Goal: Information Seeking & Learning: Learn about a topic

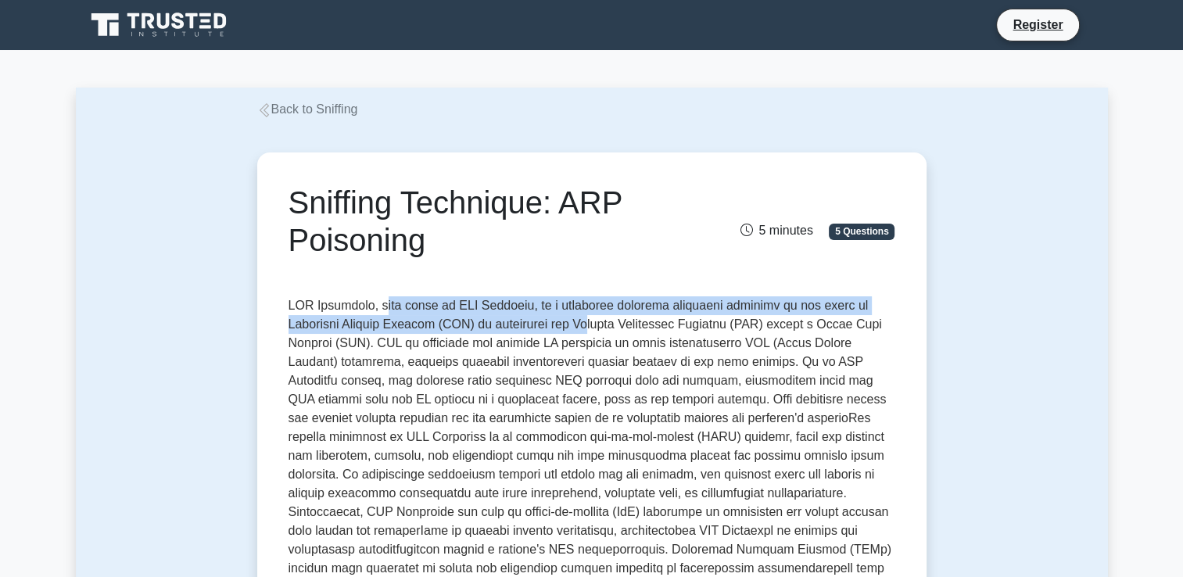
drag, startPoint x: 380, startPoint y: 289, endPoint x: 578, endPoint y: 321, distance: 200.3
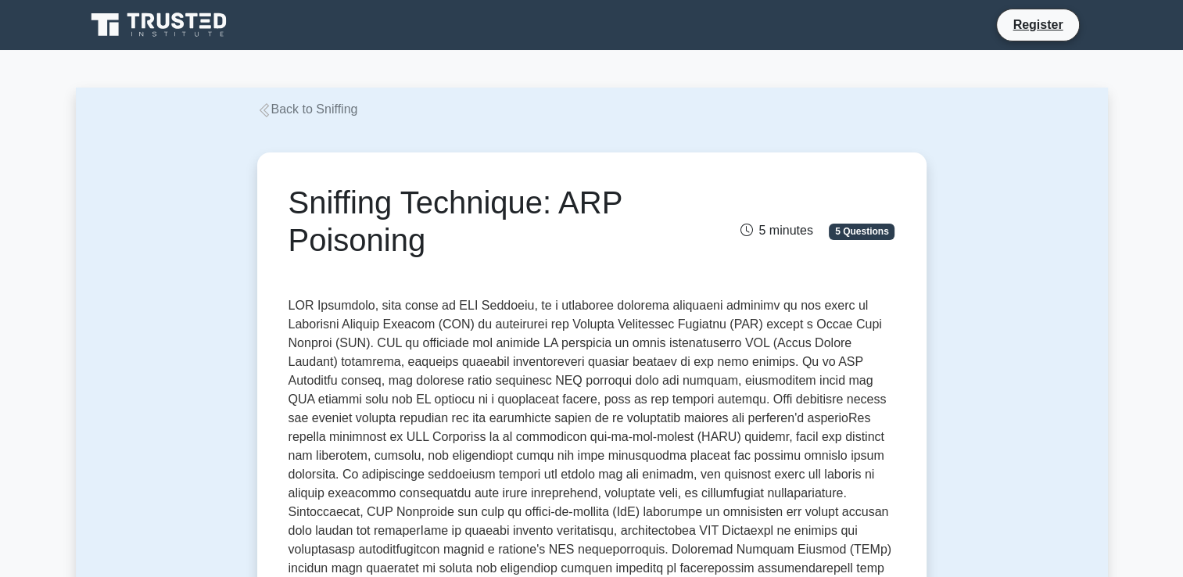
drag, startPoint x: 578, startPoint y: 321, endPoint x: 477, endPoint y: 382, distance: 118.3
click at [477, 382] on p at bounding box center [592, 512] width 607 height 432
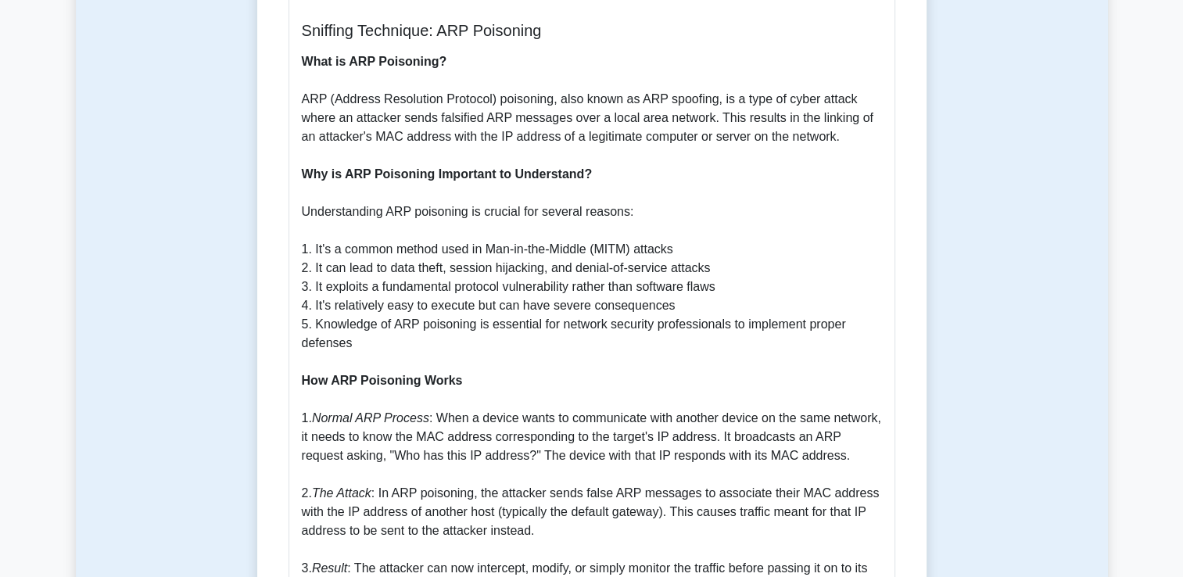
scroll to position [782, 0]
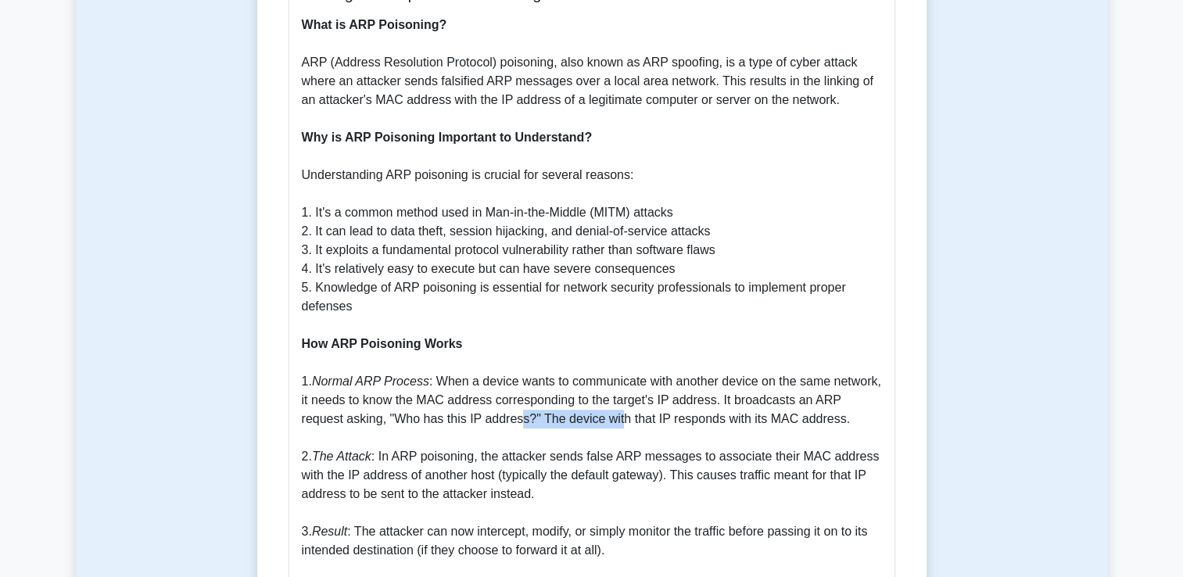
drag, startPoint x: 476, startPoint y: 392, endPoint x: 569, endPoint y: 405, distance: 94.8
drag, startPoint x: 569, startPoint y: 405, endPoint x: 452, endPoint y: 387, distance: 118.7
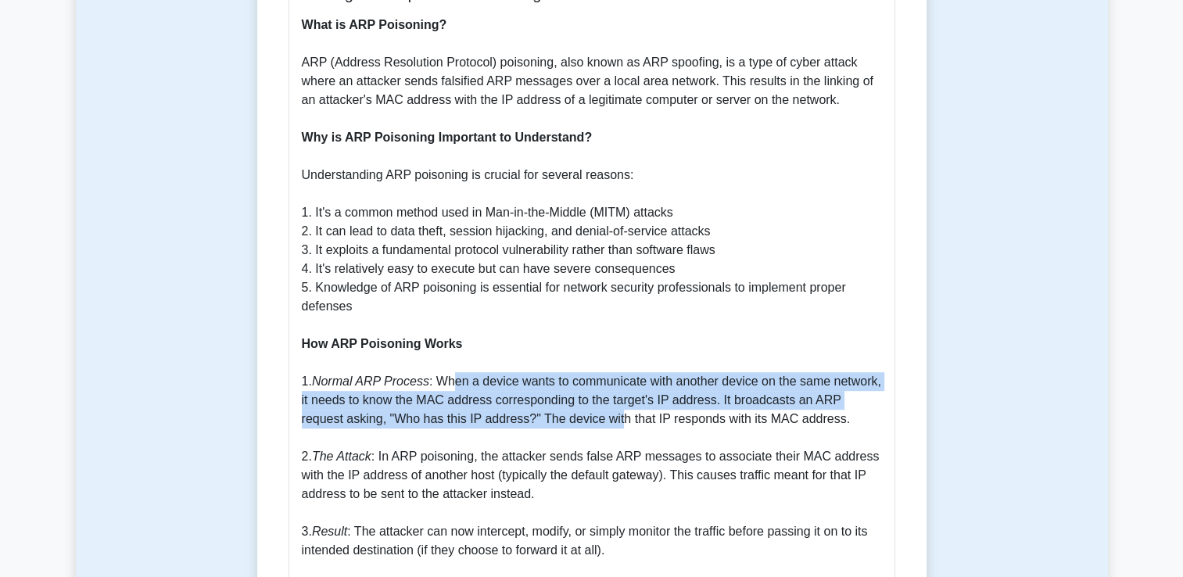
drag, startPoint x: 450, startPoint y: 368, endPoint x: 572, endPoint y: 397, distance: 124.6
drag, startPoint x: 572, startPoint y: 397, endPoint x: 507, endPoint y: 405, distance: 65.5
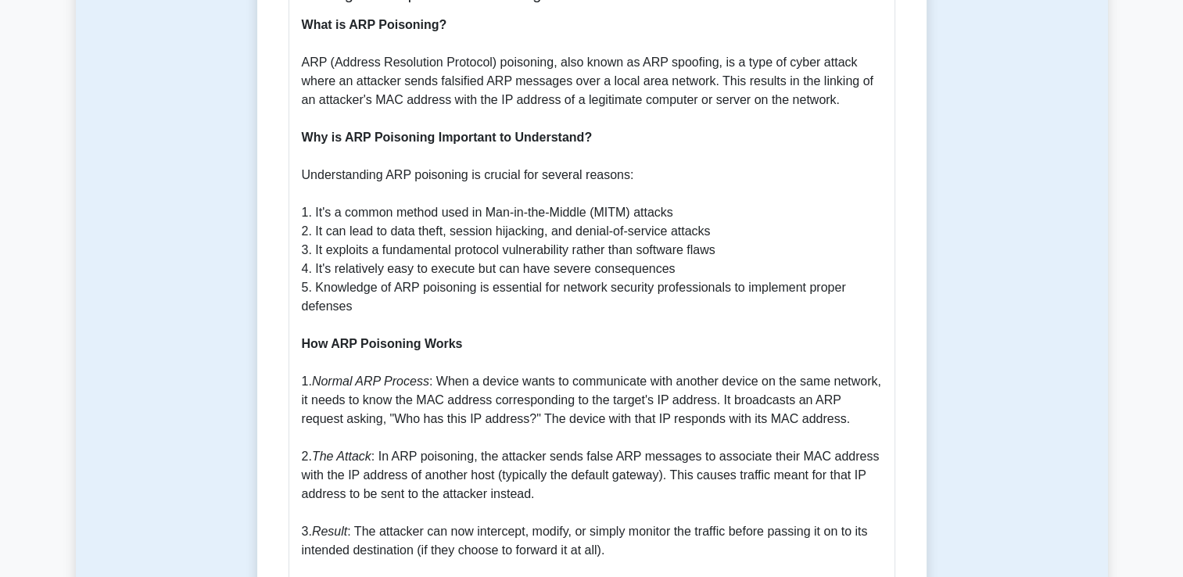
drag, startPoint x: 504, startPoint y: 397, endPoint x: 588, endPoint y: 397, distance: 84.5
drag, startPoint x: 382, startPoint y: 436, endPoint x: 613, endPoint y: 435, distance: 231.5
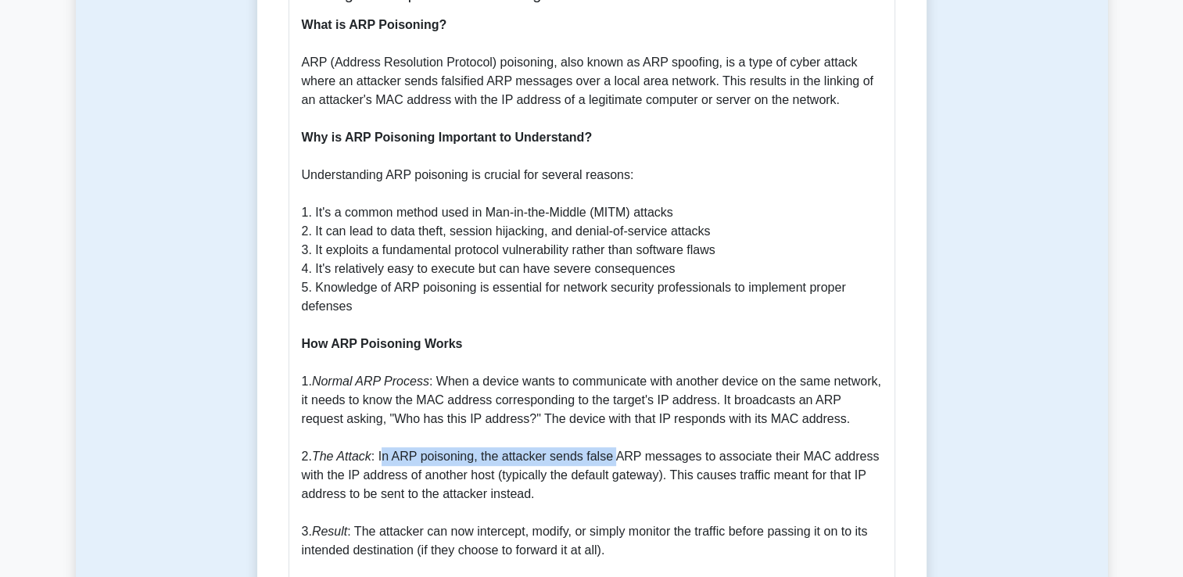
drag, startPoint x: 613, startPoint y: 435, endPoint x: 510, endPoint y: 426, distance: 103.6
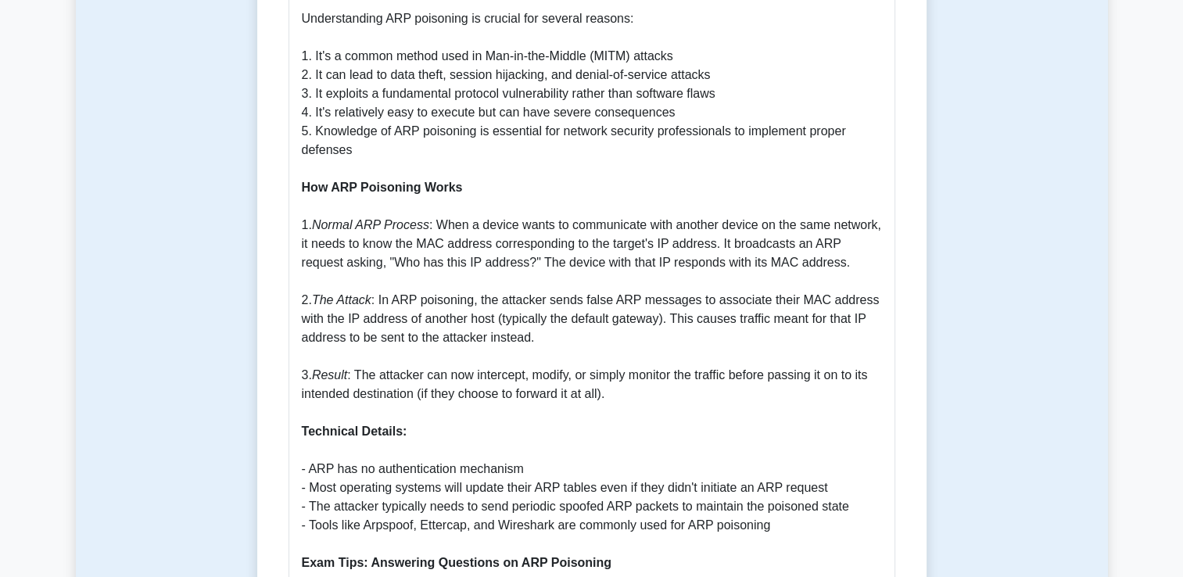
scroll to position [1017, 0]
